Goal: Transaction & Acquisition: Purchase product/service

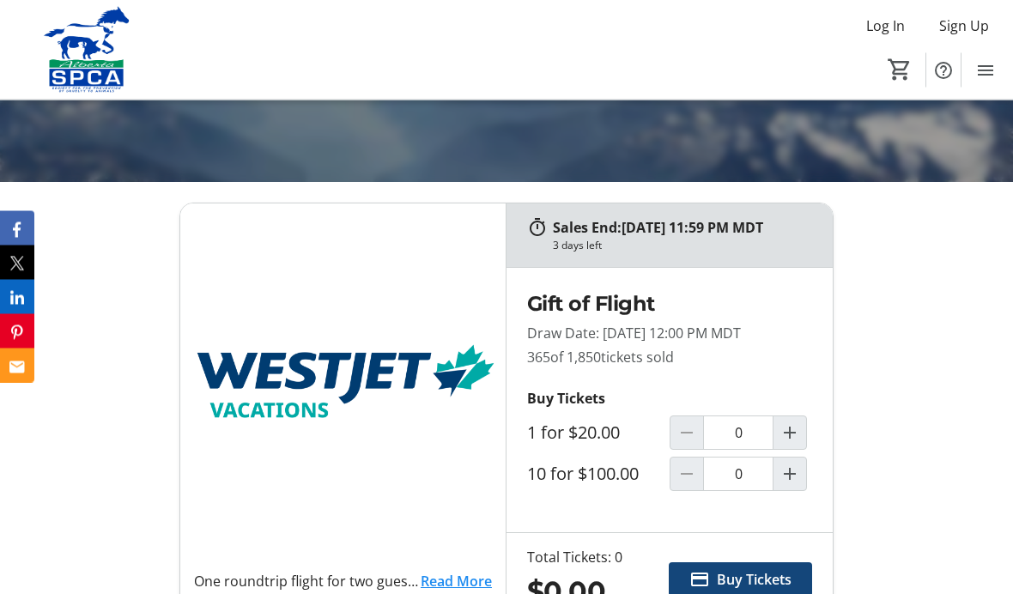
scroll to position [500, 0]
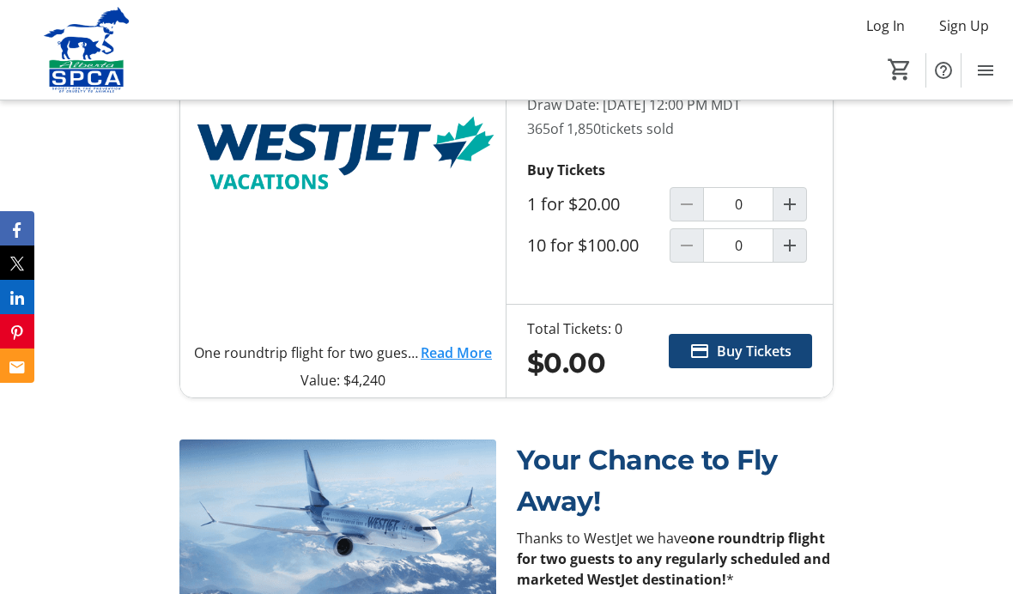
scroll to position [720, 0]
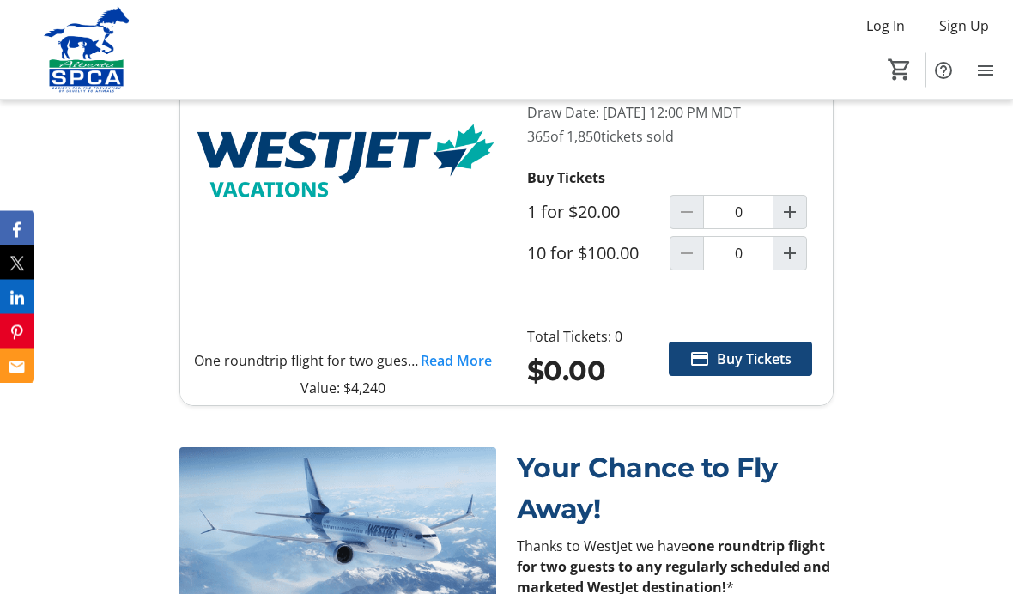
click at [796, 223] on mat-icon "Increment by one" at bounding box center [790, 213] width 21 height 21
type input "1"
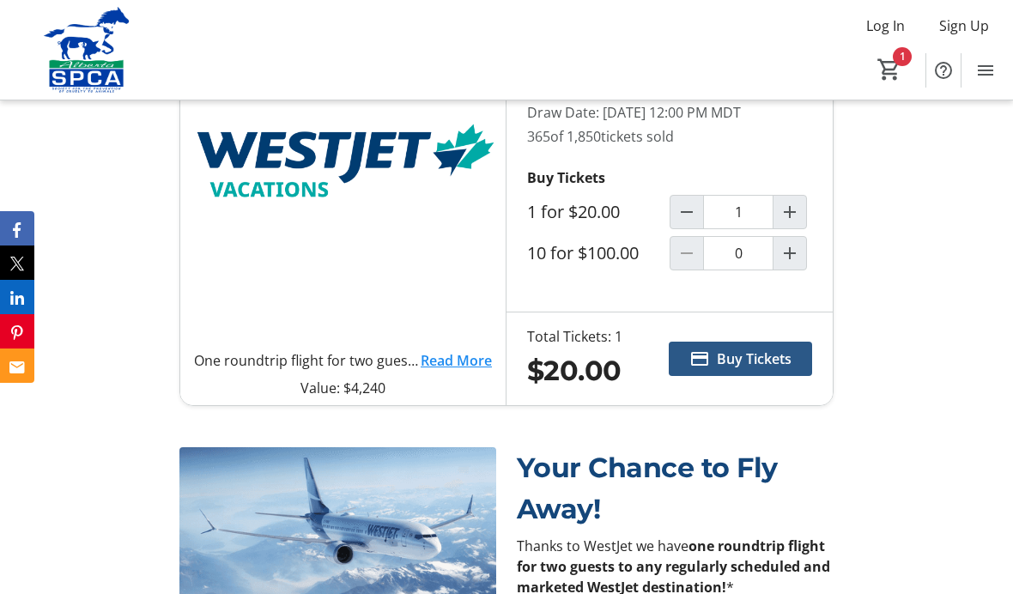
click at [783, 369] on span "Buy Tickets" at bounding box center [754, 359] width 75 height 21
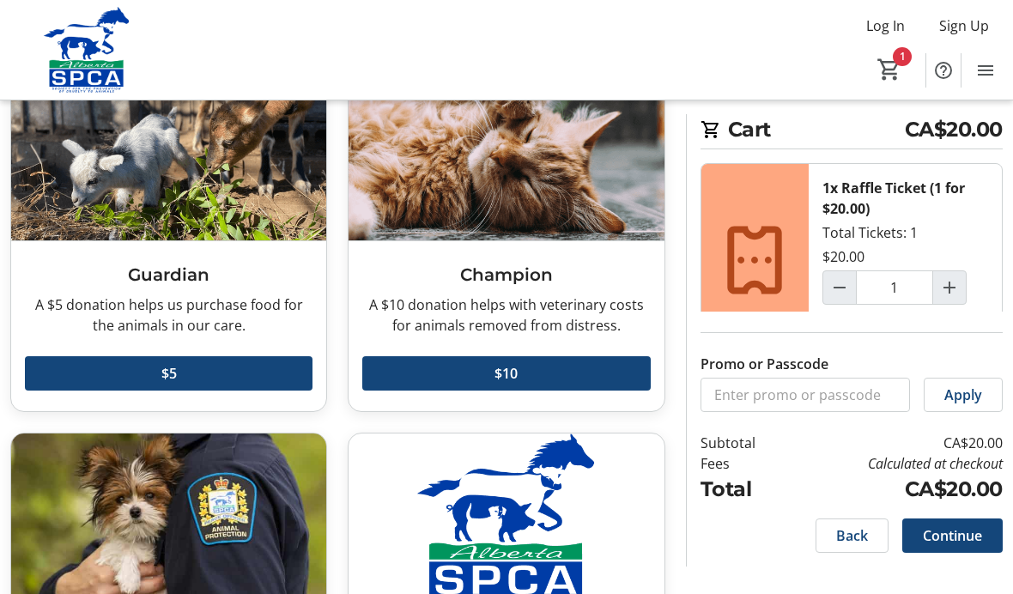
scroll to position [137, 0]
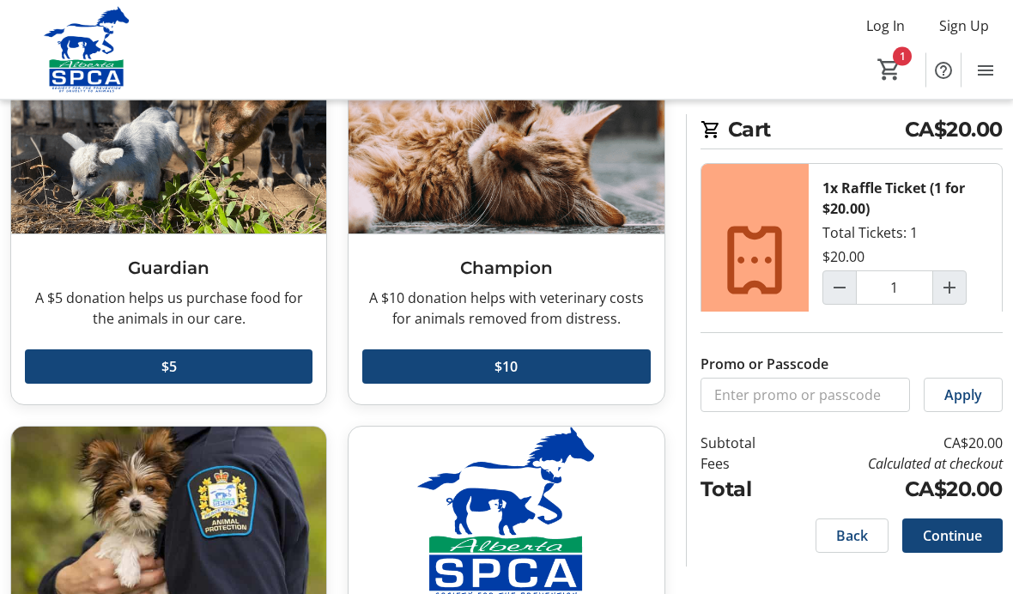
click at [958, 556] on span at bounding box center [953, 535] width 100 height 41
click at [958, 567] on div "Back Continue" at bounding box center [852, 536] width 302 height 62
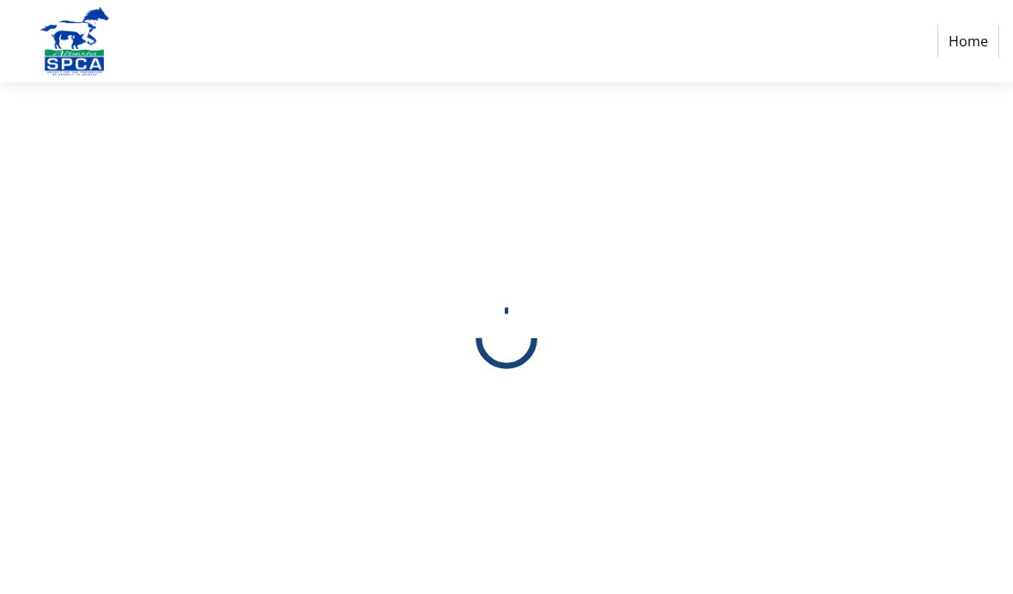
select select "CA"
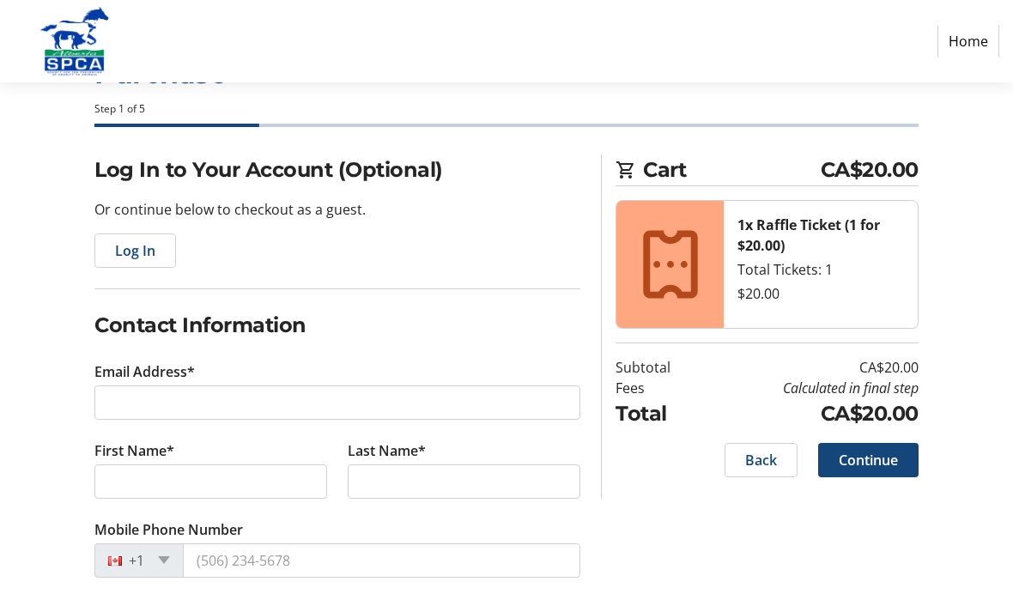
click at [151, 251] on span "Log In" at bounding box center [135, 250] width 40 height 21
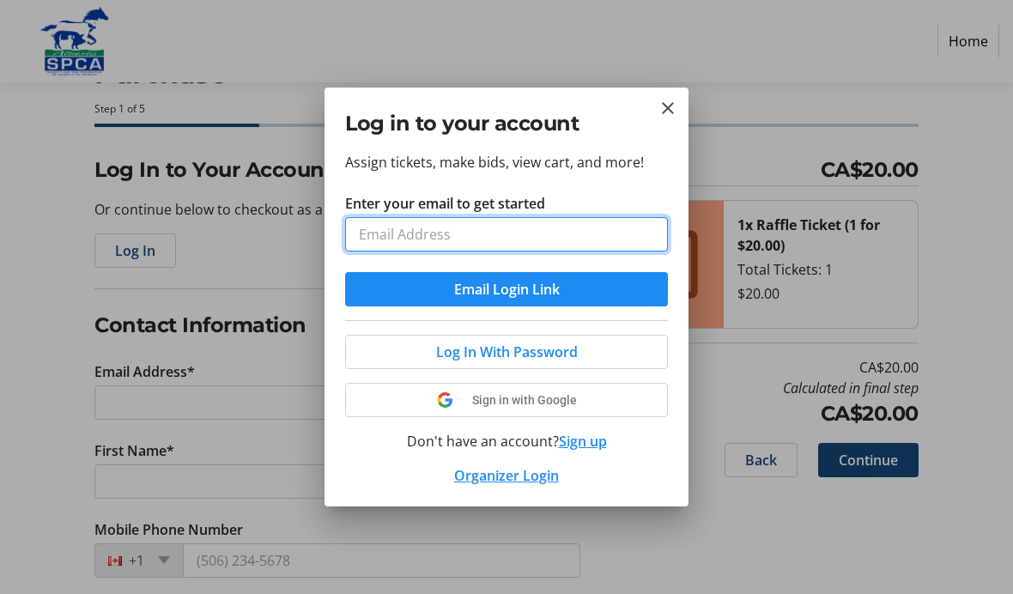
click at [463, 232] on input "Enter your email to get started" at bounding box center [506, 234] width 323 height 34
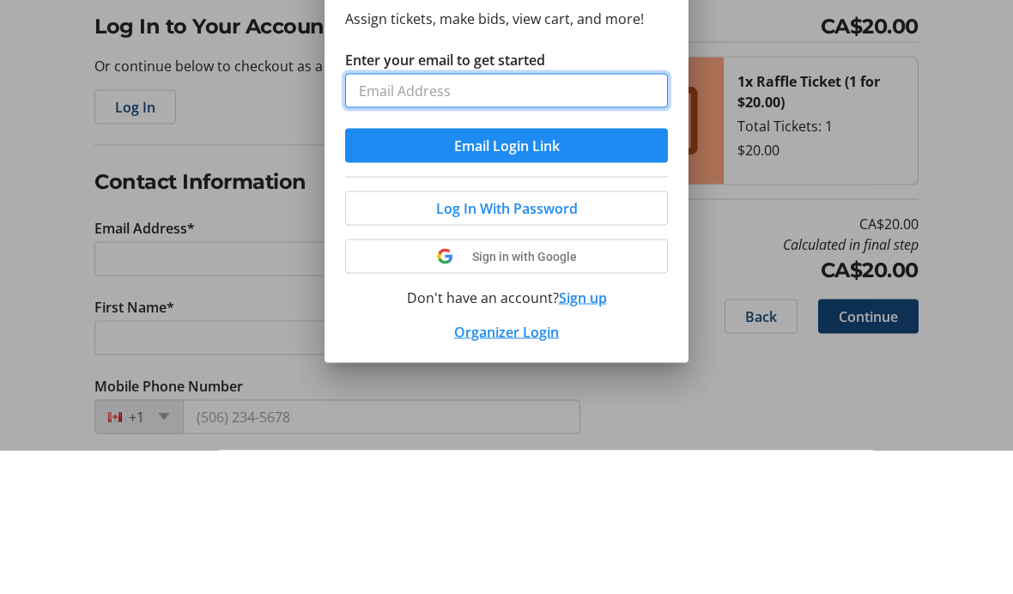
type input "[EMAIL_ADDRESS][DOMAIN_NAME]"
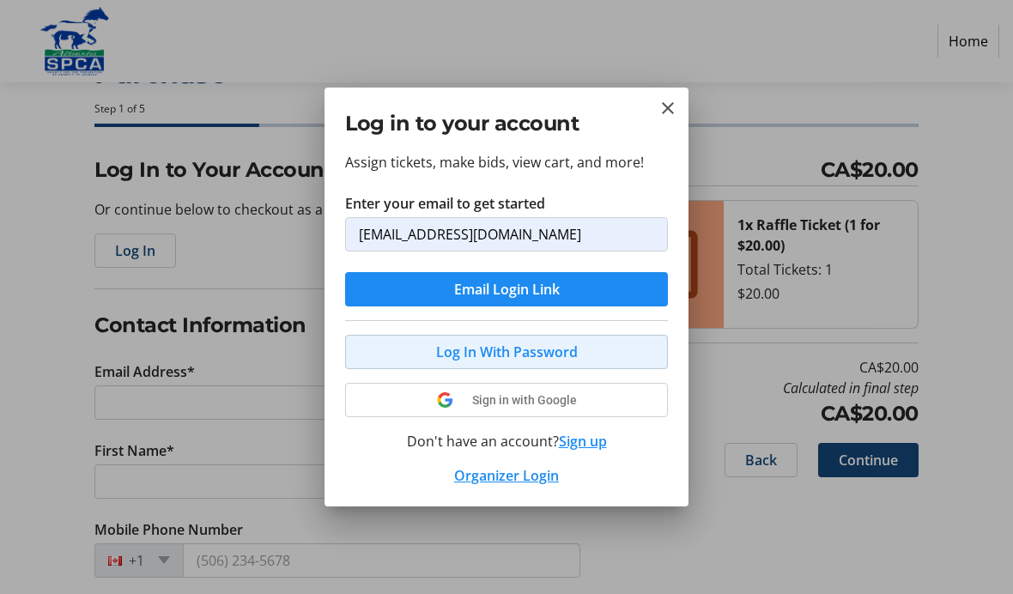
click at [572, 351] on span "Log In With Password" at bounding box center [507, 352] width 142 height 21
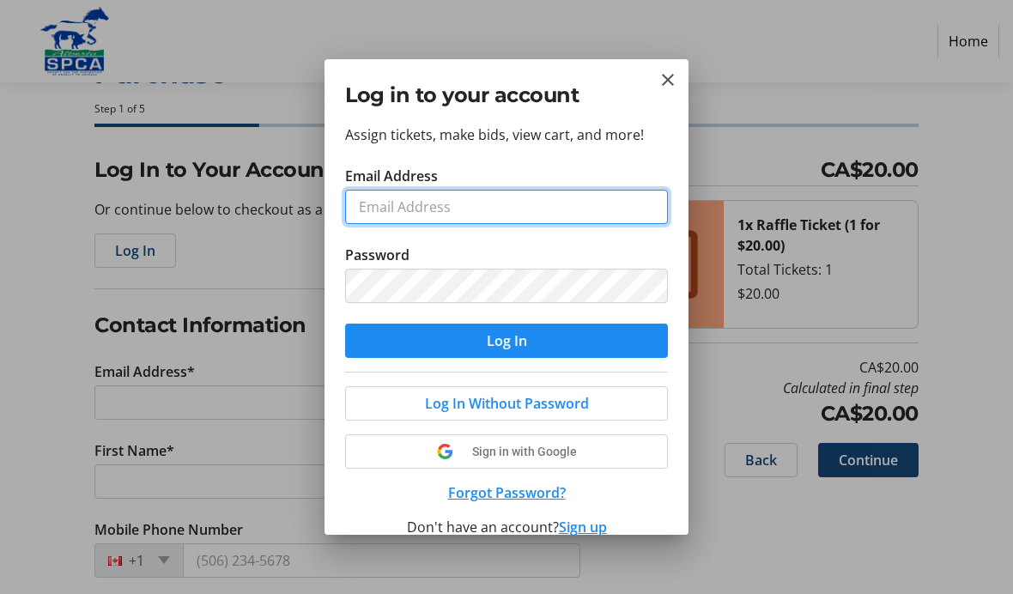
click at [525, 198] on input "Email Address" at bounding box center [506, 207] width 323 height 34
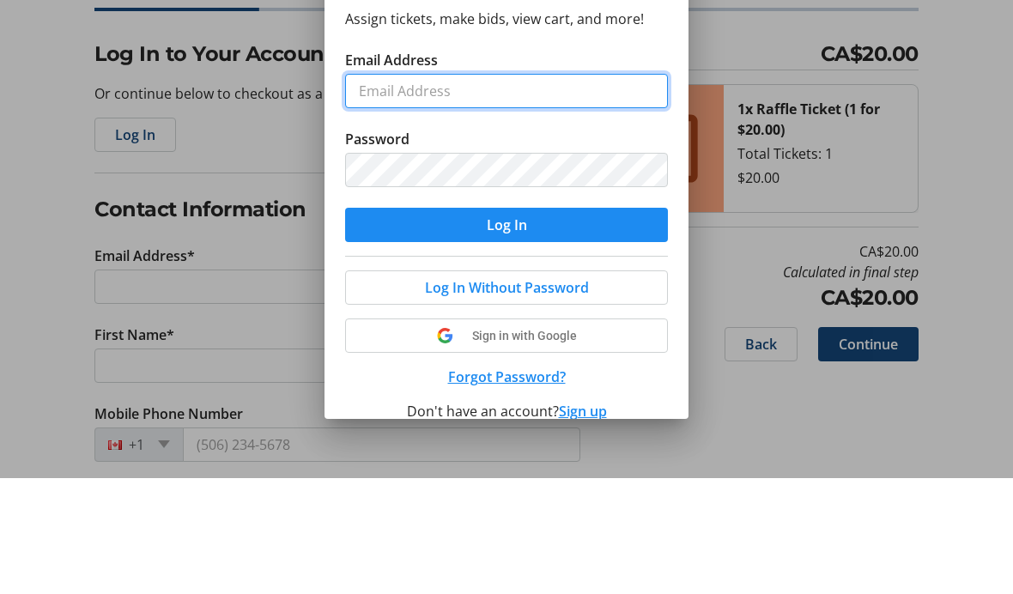
type input "[EMAIL_ADDRESS][DOMAIN_NAME]"
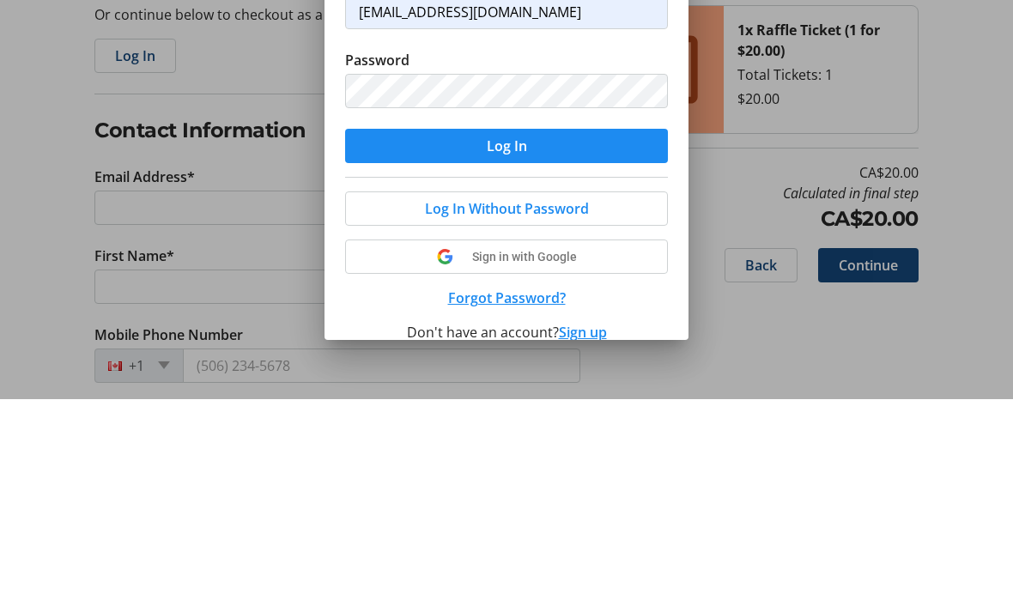
click at [565, 320] on span "submit" at bounding box center [506, 340] width 323 height 41
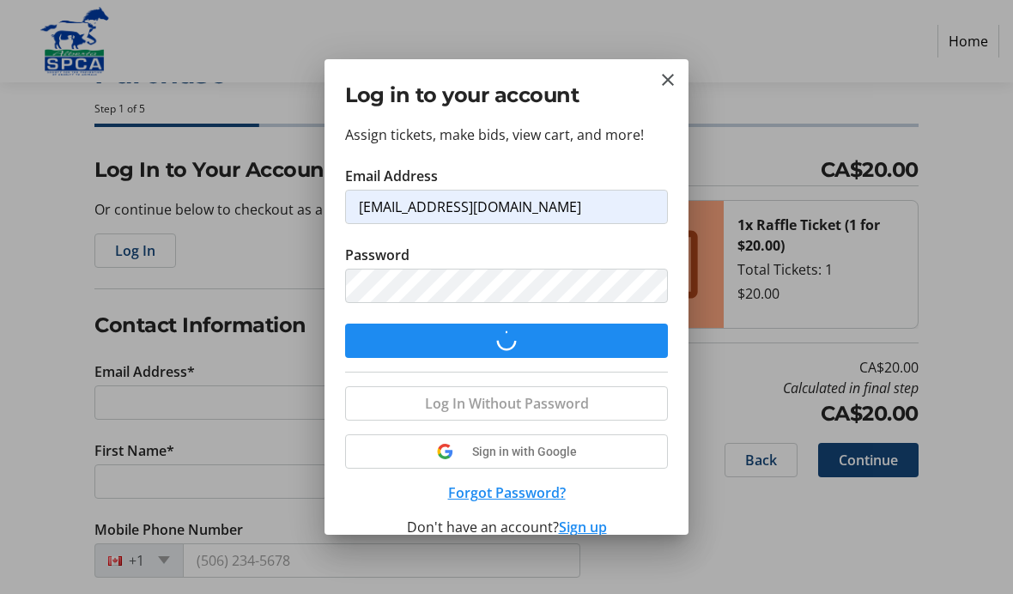
scroll to position [70, 0]
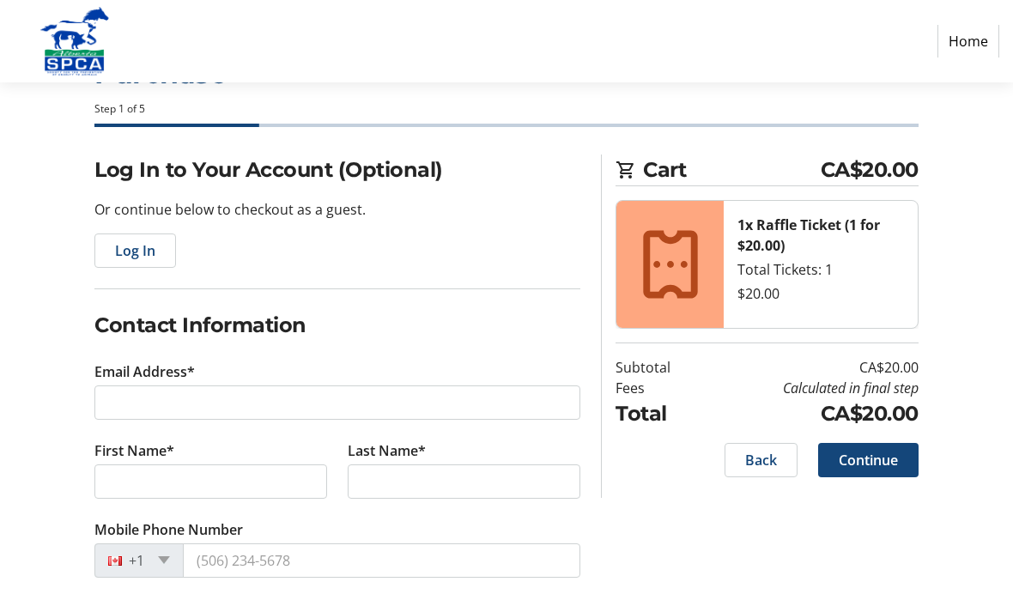
type input "[EMAIL_ADDRESS][DOMAIN_NAME]"
type input "[PERSON_NAME]"
type input "Jull"
type input "[PHONE_NUMBER]"
radio input "true"
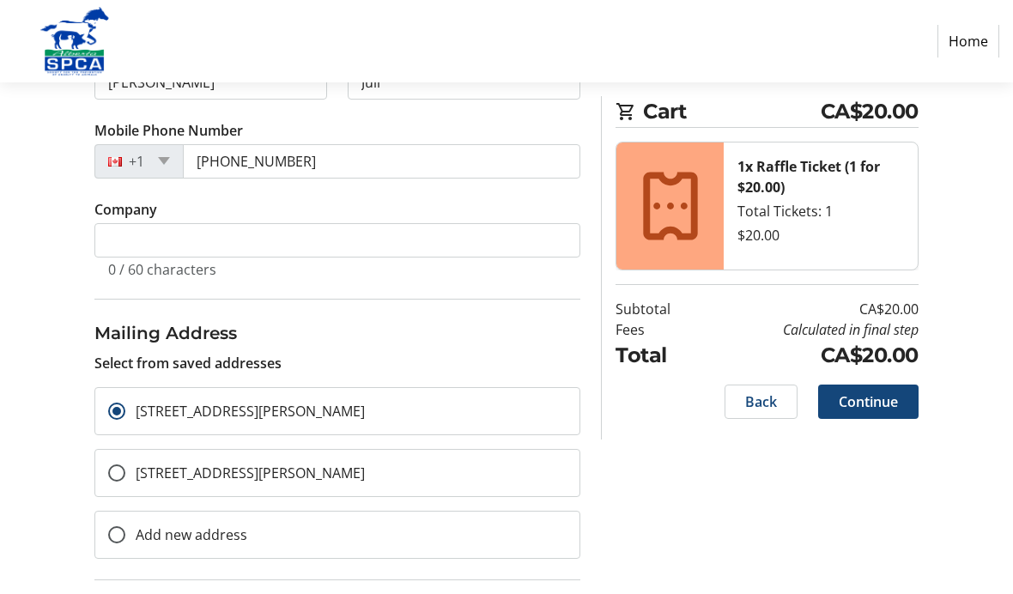
scroll to position [337, 0]
click at [117, 467] on input "[STREET_ADDRESS][PERSON_NAME]" at bounding box center [116, 471] width 17 height 17
radio input "true"
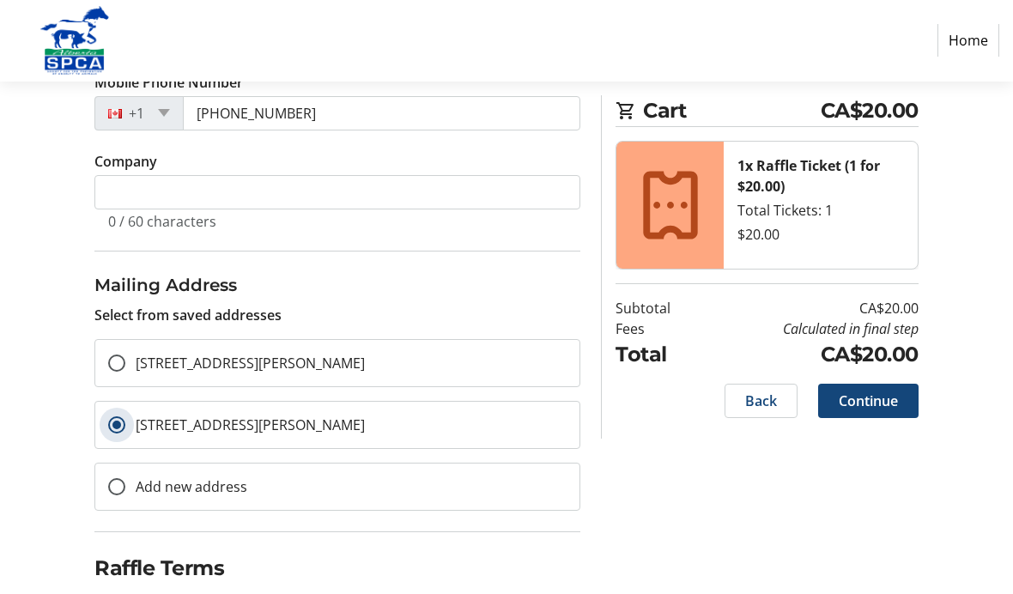
scroll to position [375, 0]
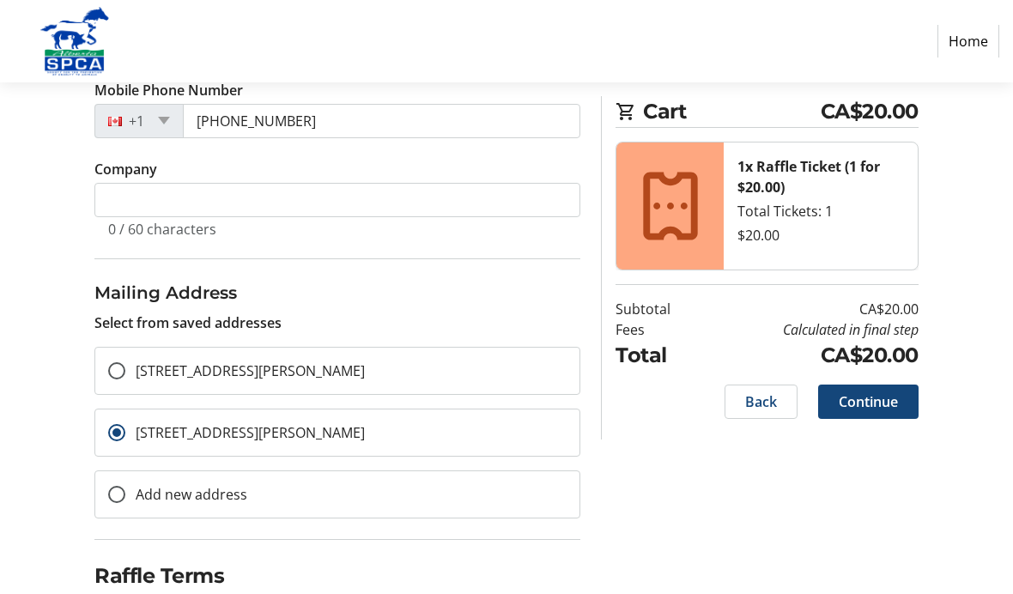
checkbox input "true"
click at [882, 398] on span "Continue" at bounding box center [868, 402] width 59 height 21
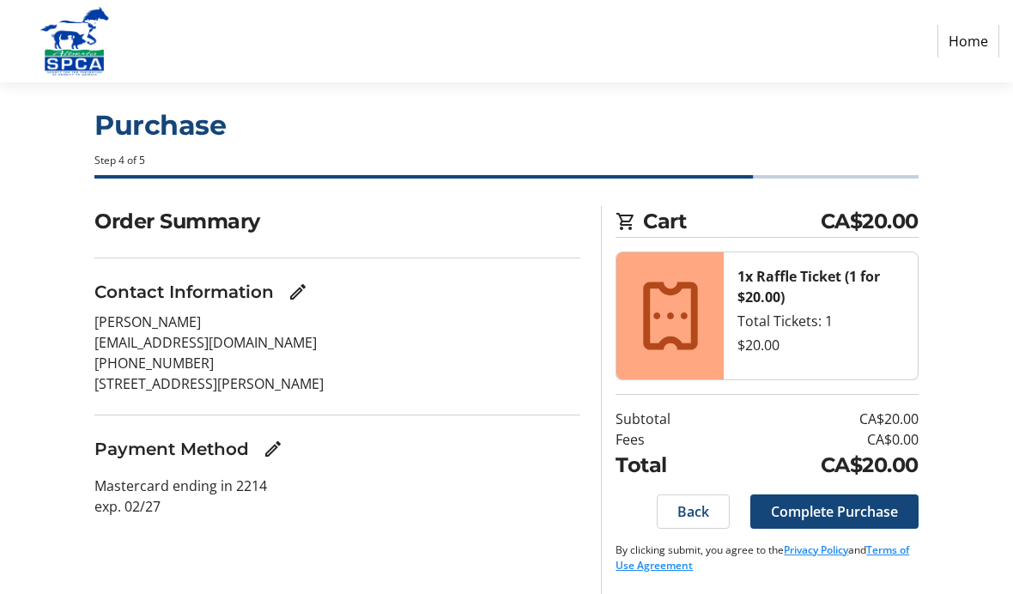
scroll to position [70, 0]
click at [814, 502] on span "Complete Purchase" at bounding box center [834, 512] width 127 height 21
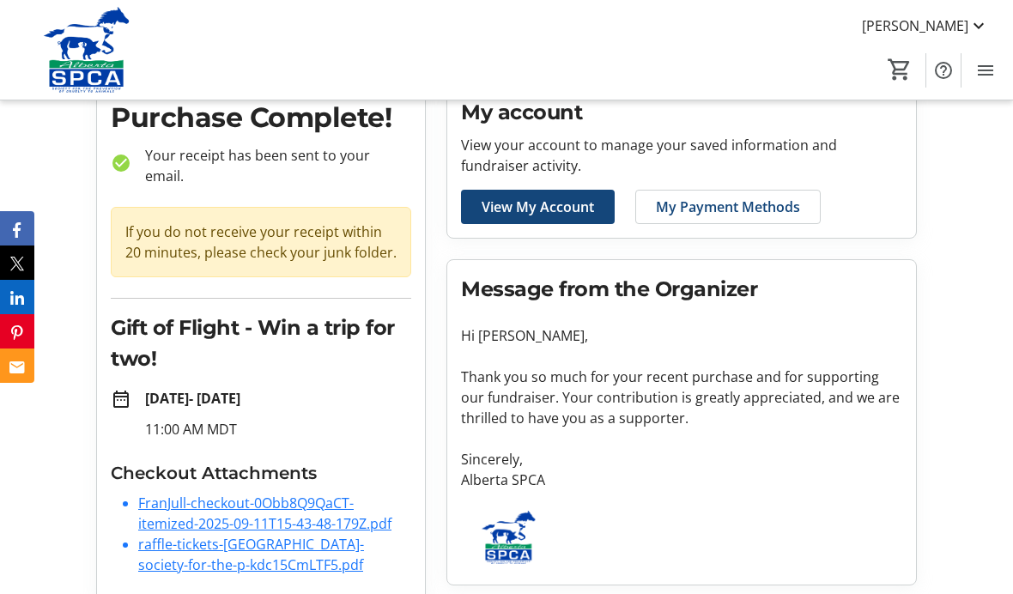
scroll to position [79, 0]
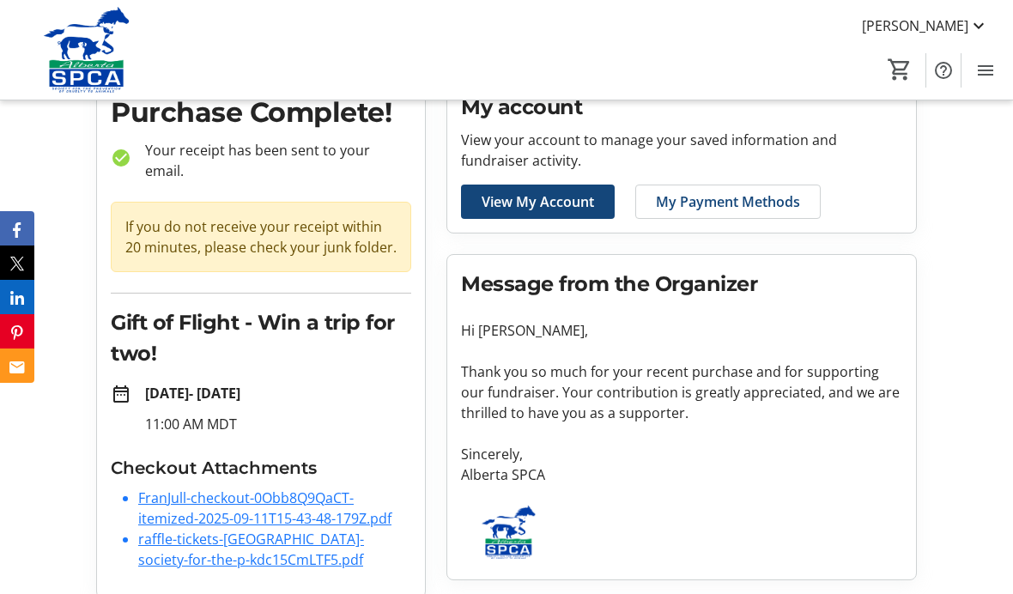
click at [316, 489] on link "FranJull-checkout-0Obb8Q9QaCT-itemized-2025-09-11T15-43-48-179Z.pdf" at bounding box center [264, 509] width 253 height 40
